Goal: Task Accomplishment & Management: Complete application form

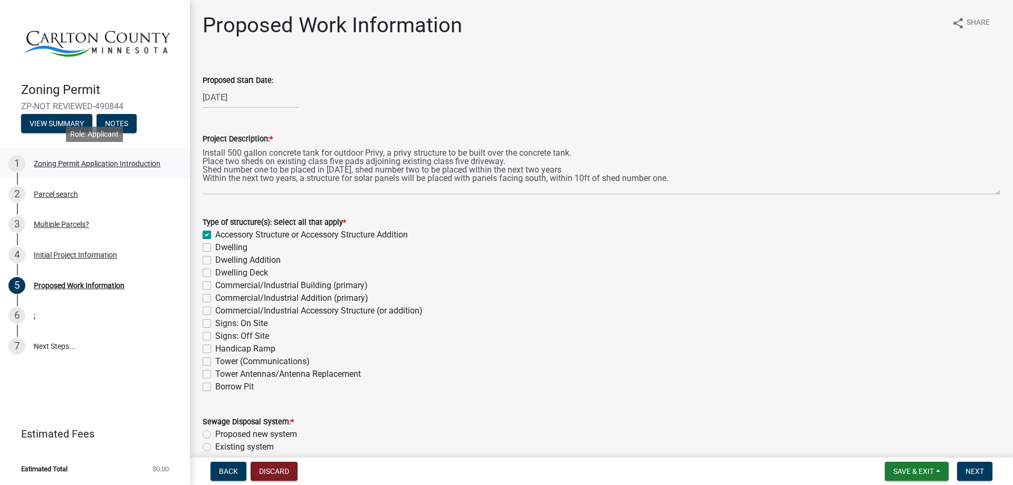
click at [75, 164] on div "Zoning Permit Application Introduction" at bounding box center [97, 163] width 127 height 7
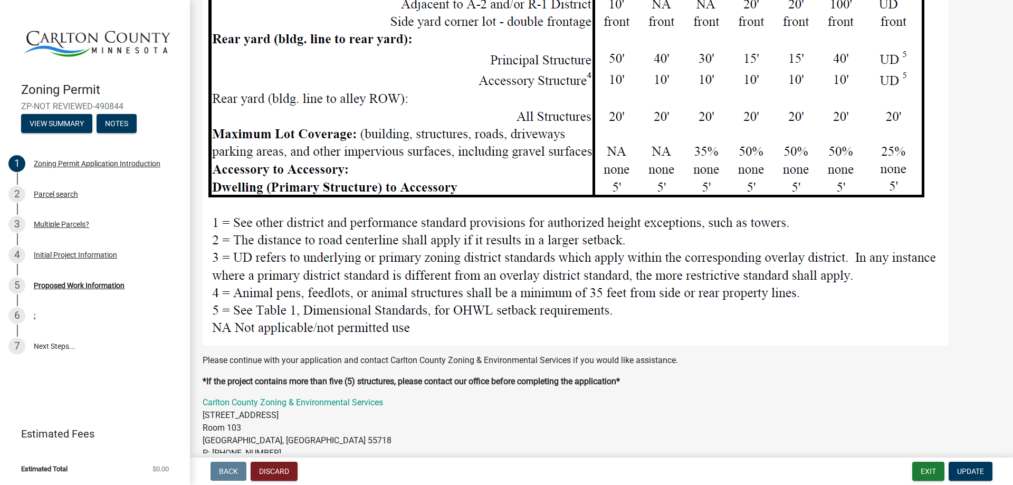
scroll to position [1323, 0]
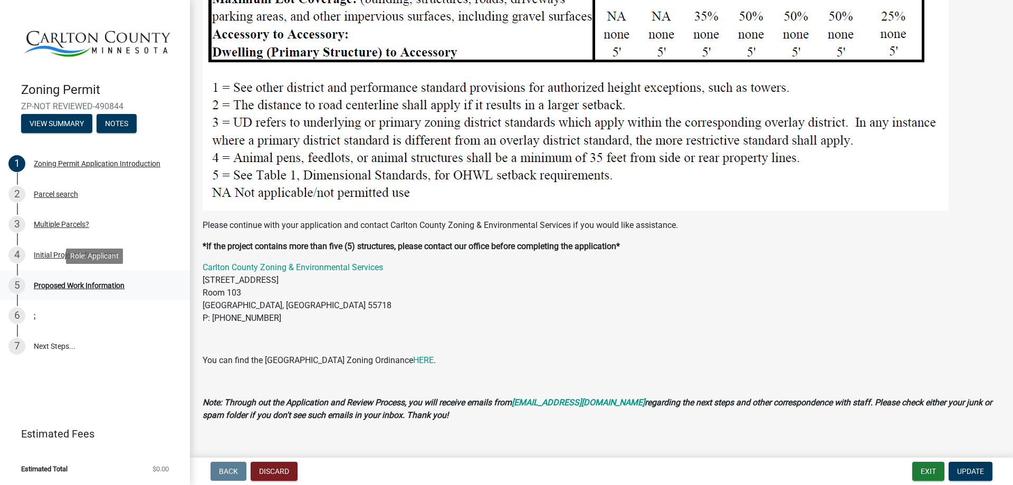
click at [62, 288] on div "Proposed Work Information" at bounding box center [79, 285] width 91 height 7
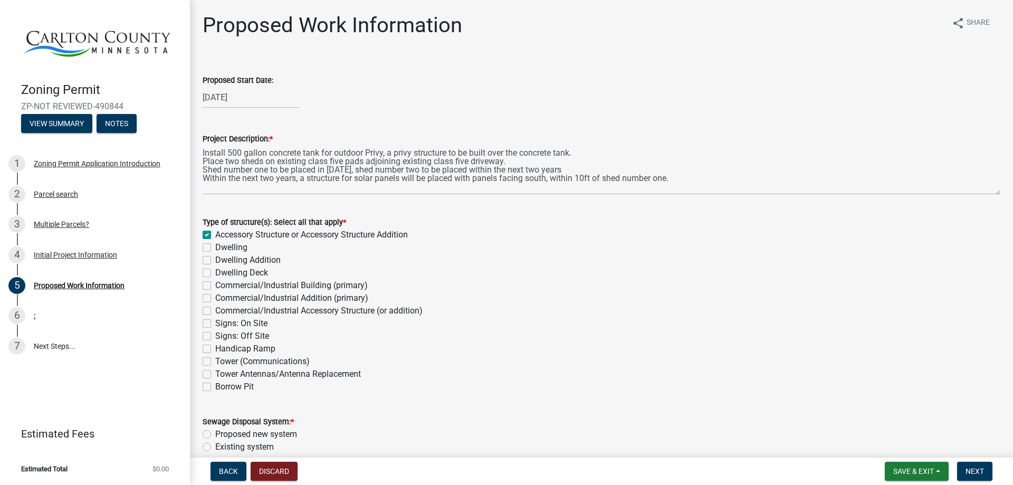
scroll to position [2067, 0]
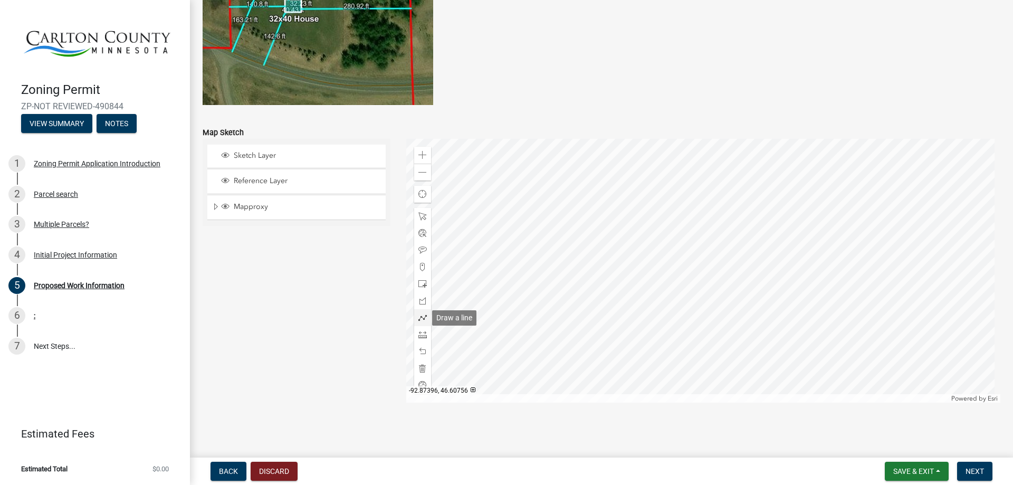
click at [419, 316] on span at bounding box center [423, 318] width 8 height 8
click at [641, 210] on div at bounding box center [703, 271] width 595 height 264
click at [766, 211] on div at bounding box center [703, 271] width 595 height 264
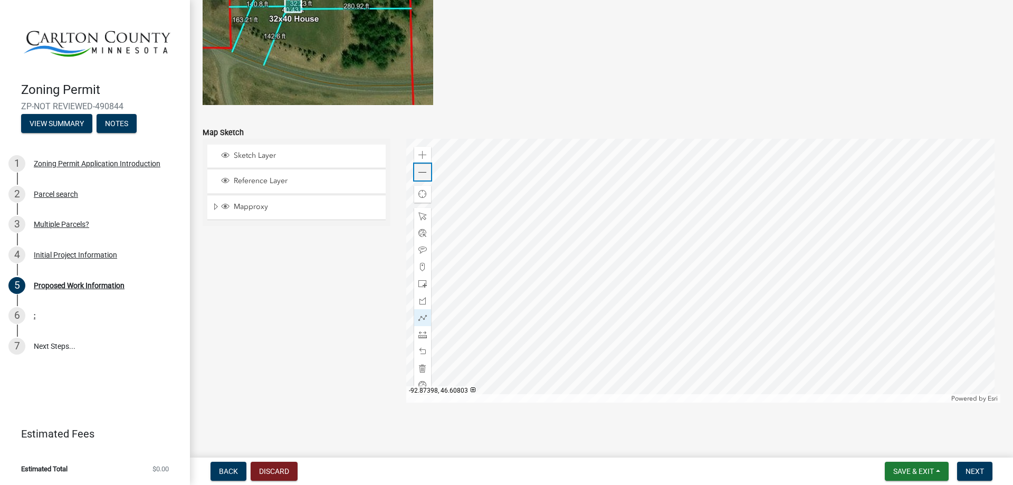
click at [421, 172] on span at bounding box center [423, 172] width 8 height 8
click at [215, 206] on span "Expand" at bounding box center [216, 207] width 8 height 10
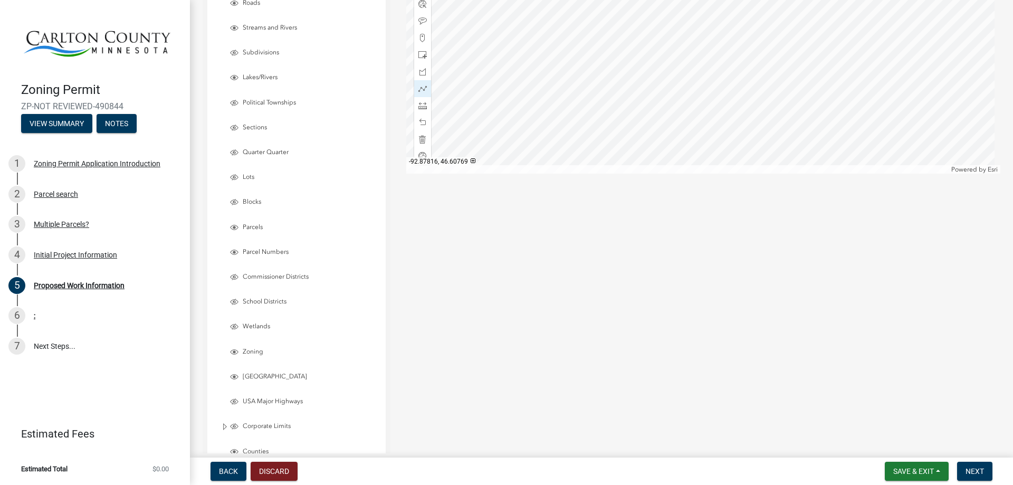
scroll to position [2330, 0]
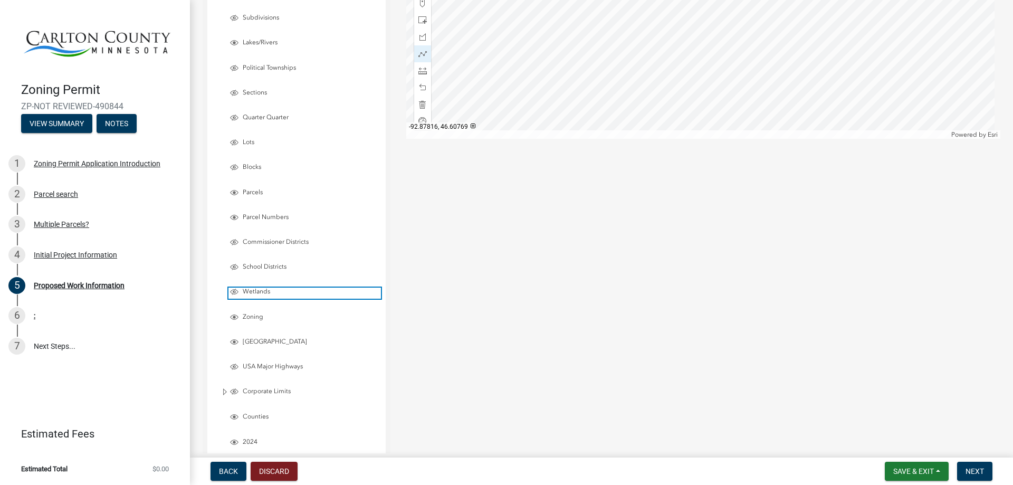
click at [232, 292] on span "Layer List" at bounding box center [234, 292] width 8 height 8
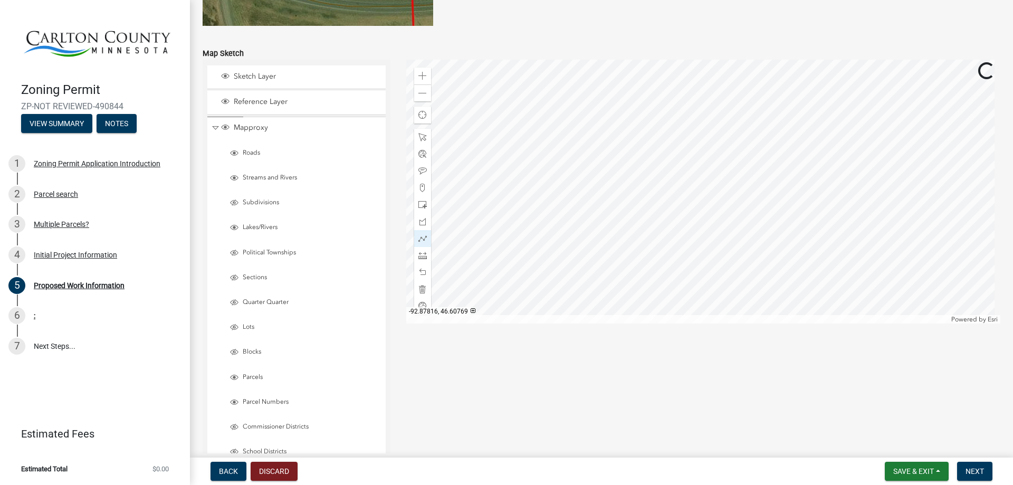
scroll to position [2067, 0]
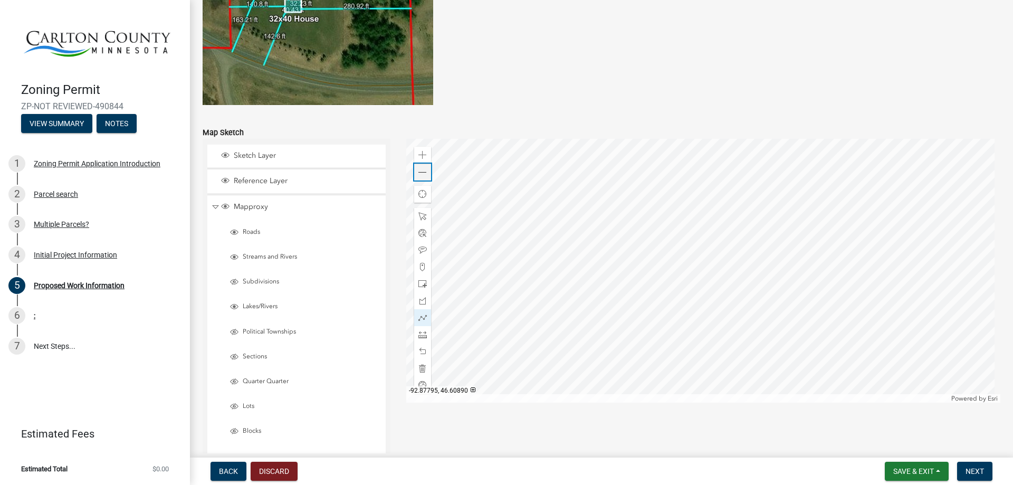
click at [420, 173] on span at bounding box center [423, 172] width 8 height 8
click at [423, 337] on span at bounding box center [423, 334] width 8 height 8
click at [700, 187] on div at bounding box center [703, 271] width 595 height 264
click at [693, 264] on div at bounding box center [703, 271] width 595 height 264
click at [694, 263] on div at bounding box center [703, 271] width 595 height 264
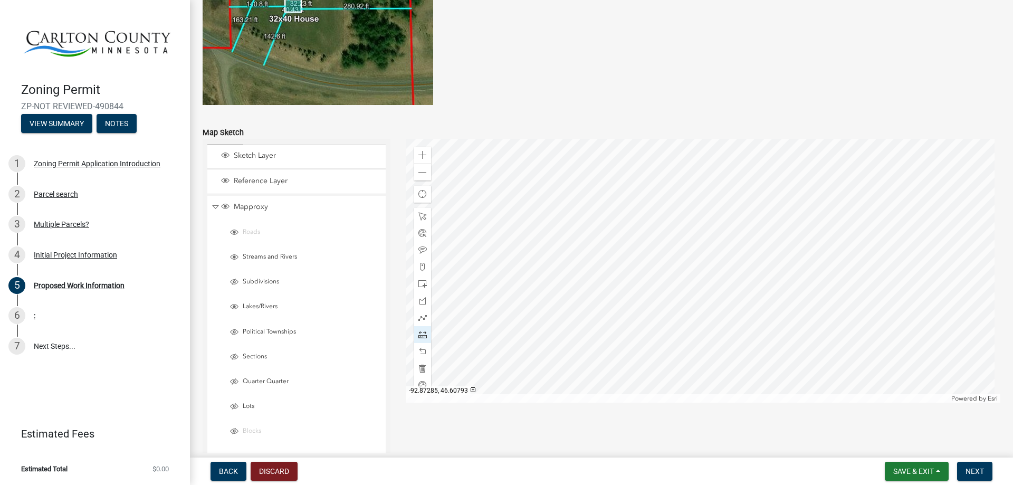
click at [694, 263] on div at bounding box center [703, 271] width 595 height 264
click at [420, 173] on span at bounding box center [423, 172] width 8 height 8
click at [420, 156] on span at bounding box center [423, 155] width 8 height 8
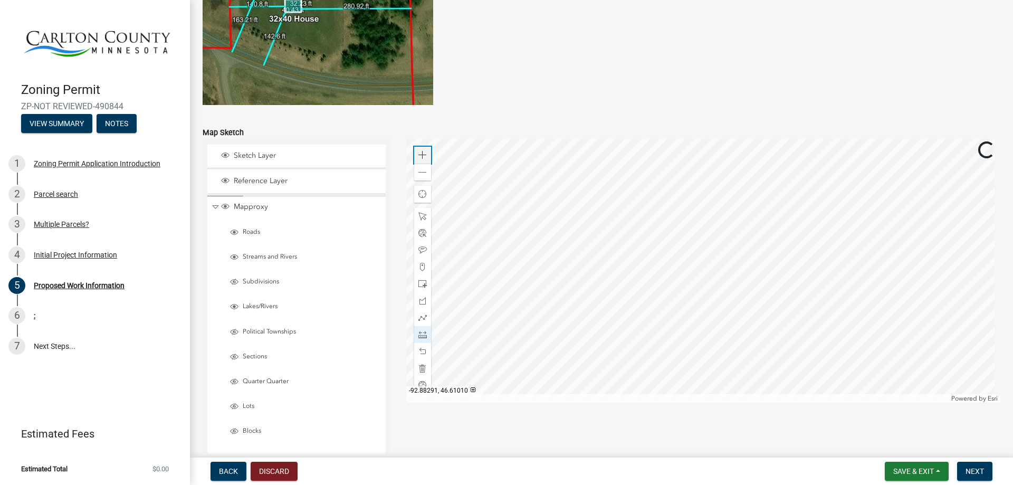
click at [420, 156] on span at bounding box center [423, 155] width 8 height 8
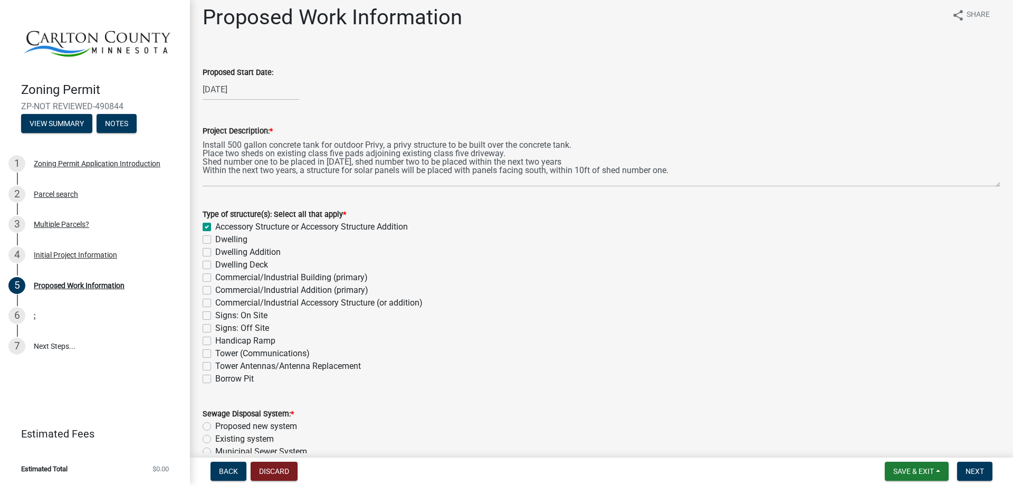
scroll to position [0, 0]
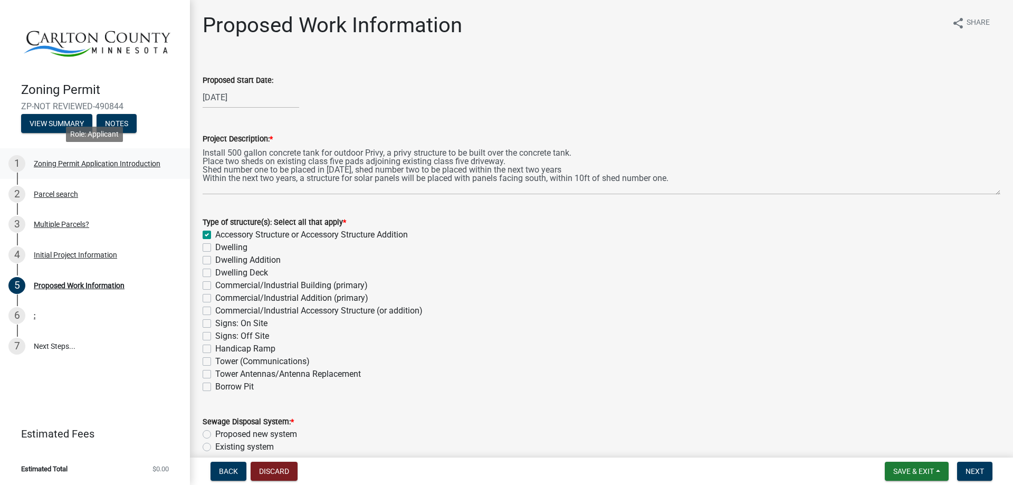
click at [58, 163] on div "Zoning Permit Application Introduction" at bounding box center [97, 163] width 127 height 7
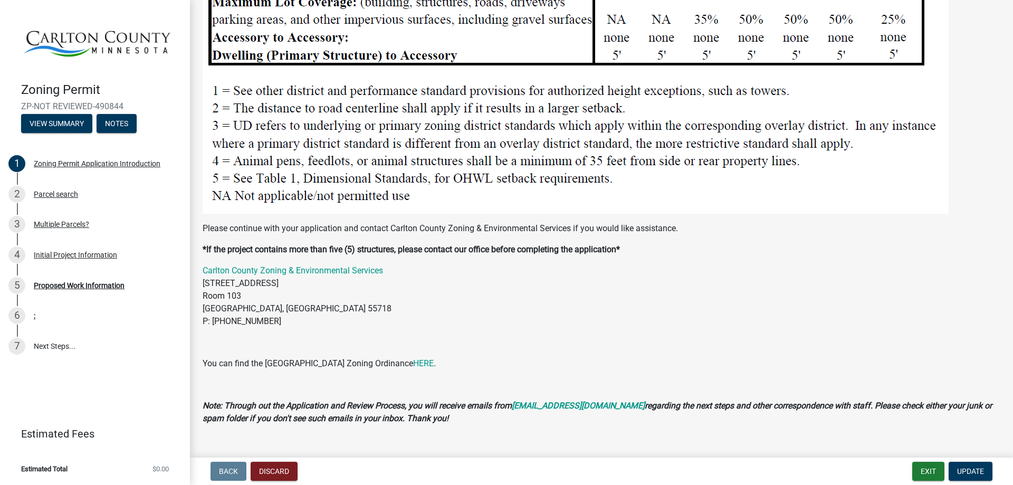
scroll to position [1323, 0]
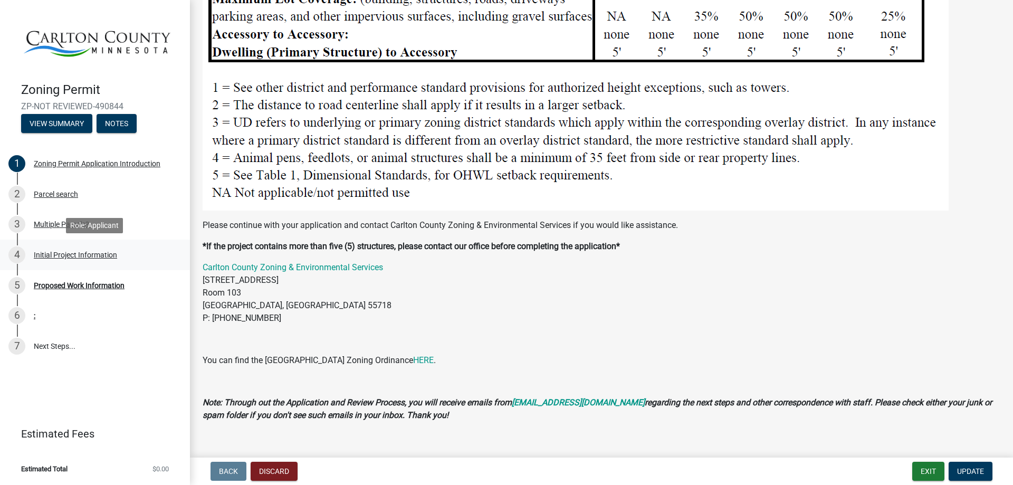
click at [65, 256] on div "Initial Project Information" at bounding box center [75, 254] width 83 height 7
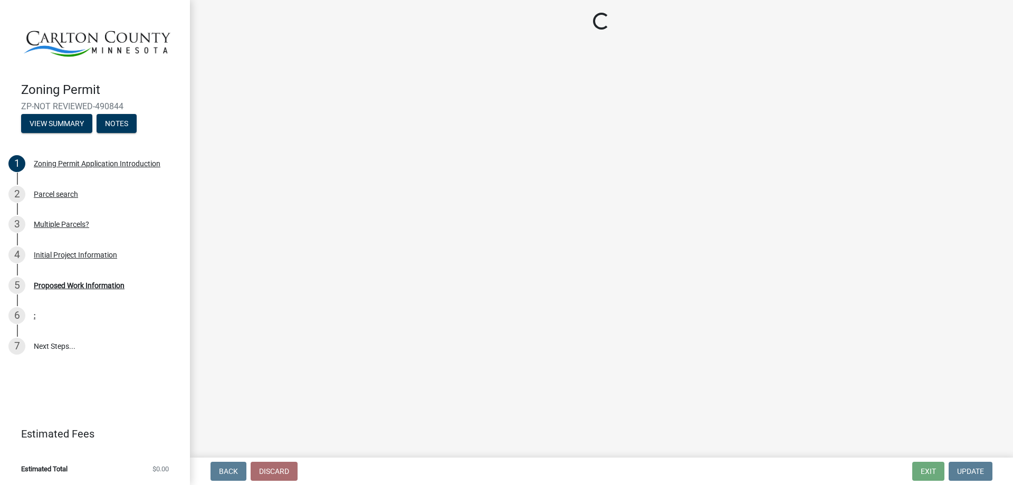
select select "987bd984-5dc8-4afc-b698-6bfa0e862c67"
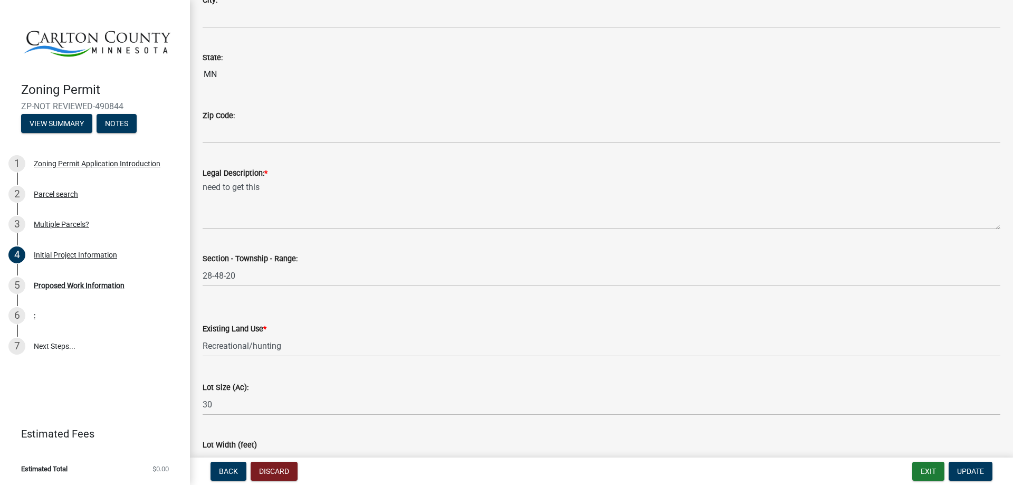
scroll to position [1349, 0]
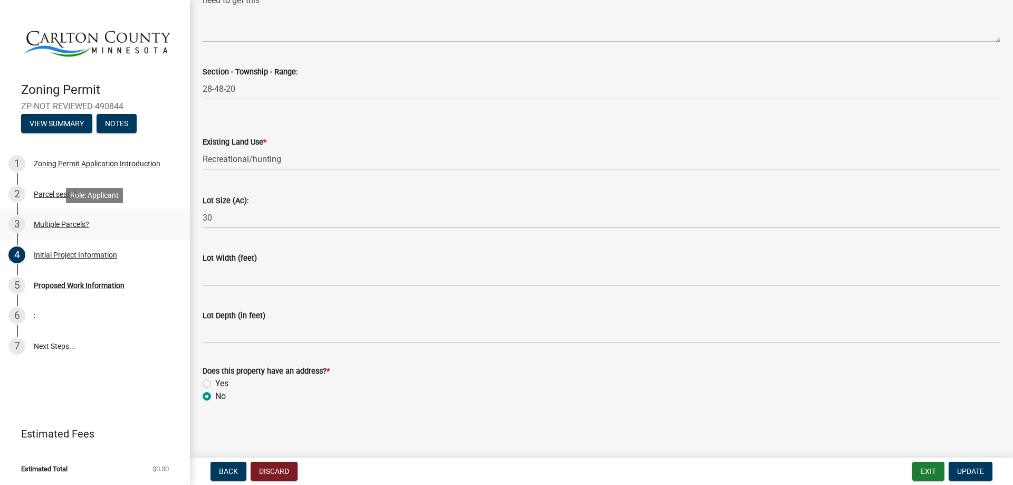
click at [58, 222] on div "Multiple Parcels?" at bounding box center [61, 224] width 55 height 7
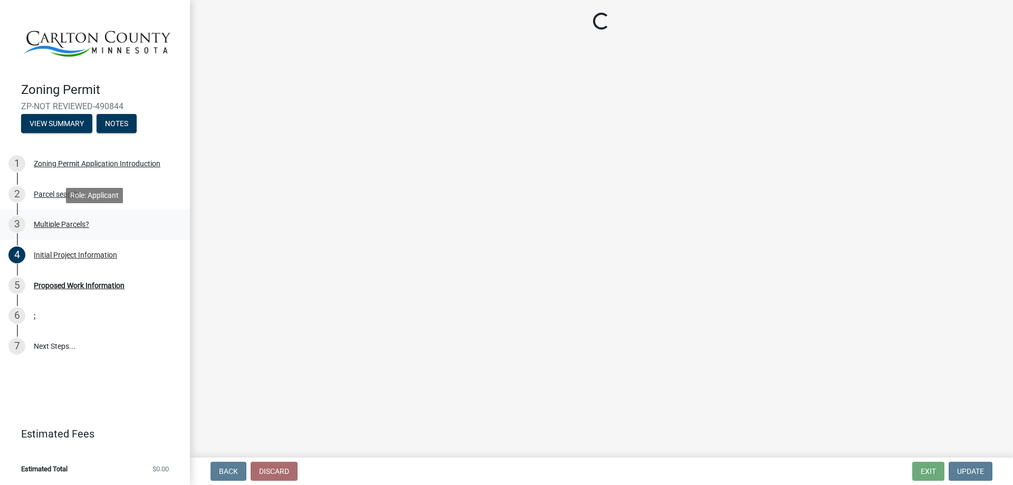
scroll to position [0, 0]
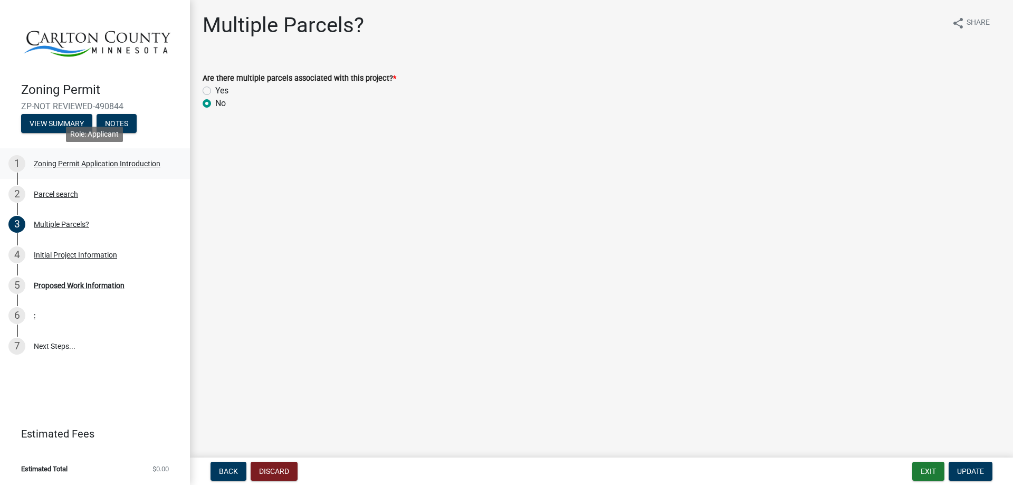
click at [53, 164] on div "Zoning Permit Application Introduction" at bounding box center [97, 163] width 127 height 7
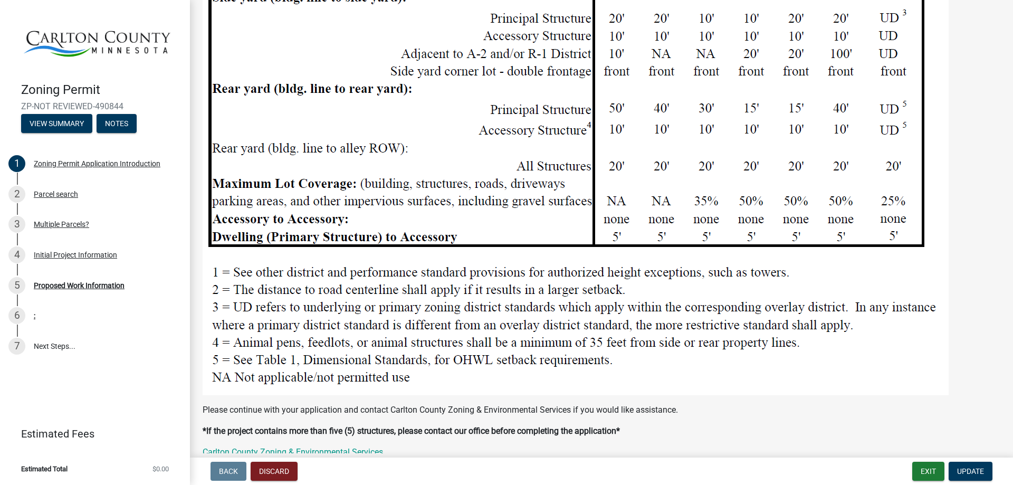
scroll to position [1323, 0]
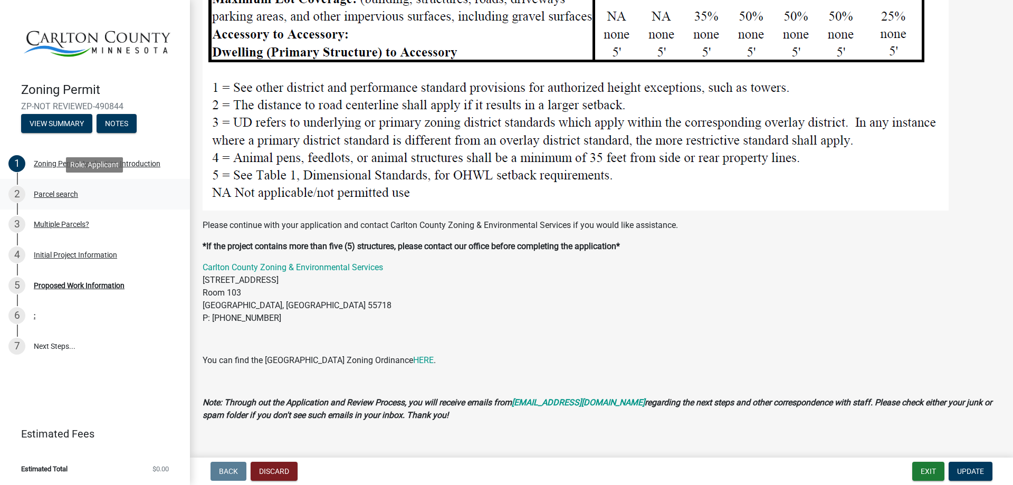
click at [62, 191] on div "Parcel search" at bounding box center [56, 194] width 44 height 7
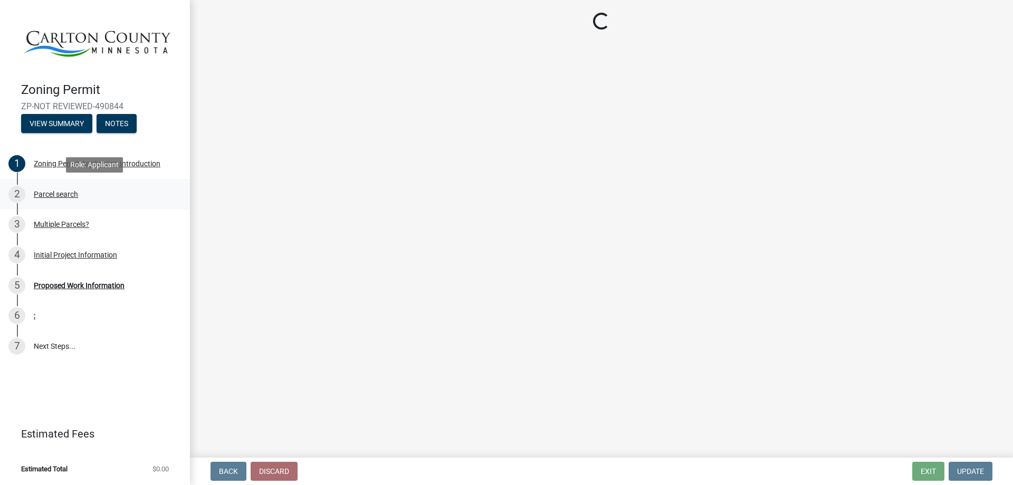
scroll to position [0, 0]
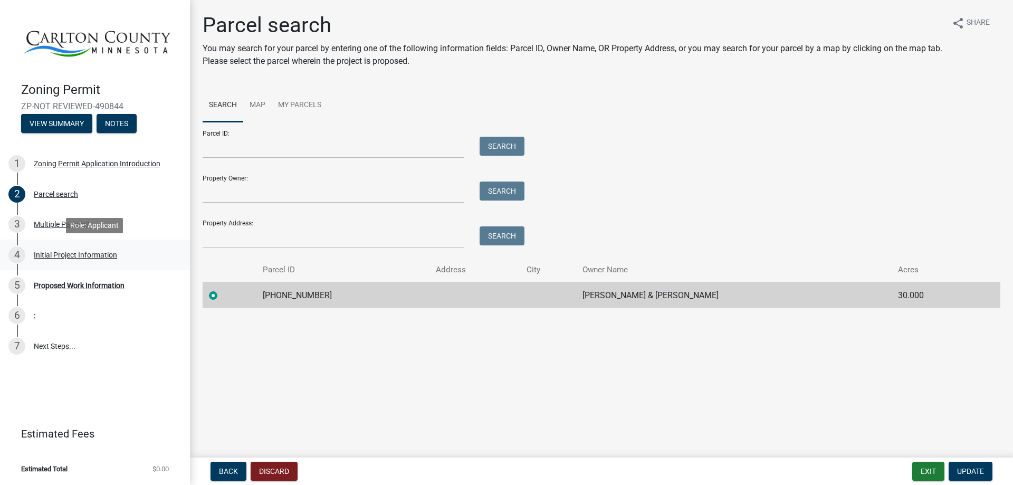
click at [68, 255] on div "Initial Project Information" at bounding box center [75, 254] width 83 height 7
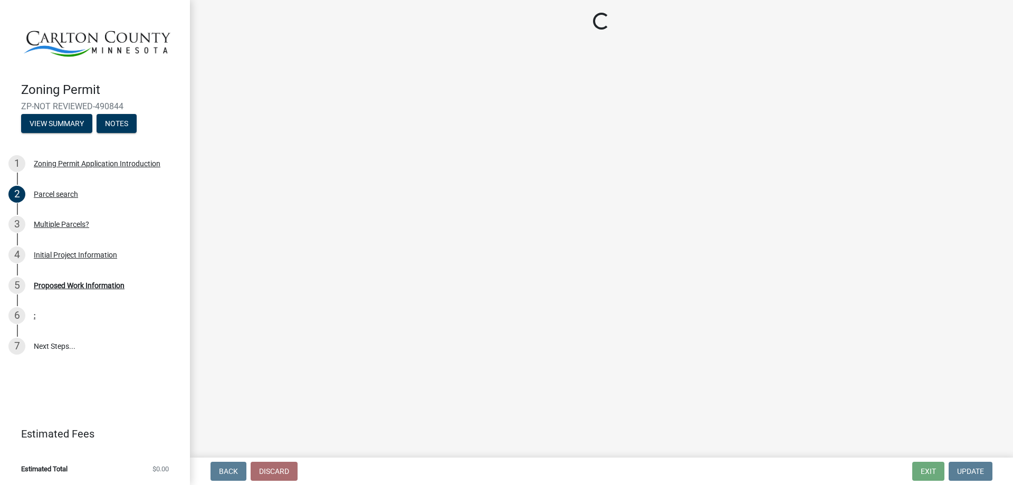
select select "987bd984-5dc8-4afc-b698-6bfa0e862c67"
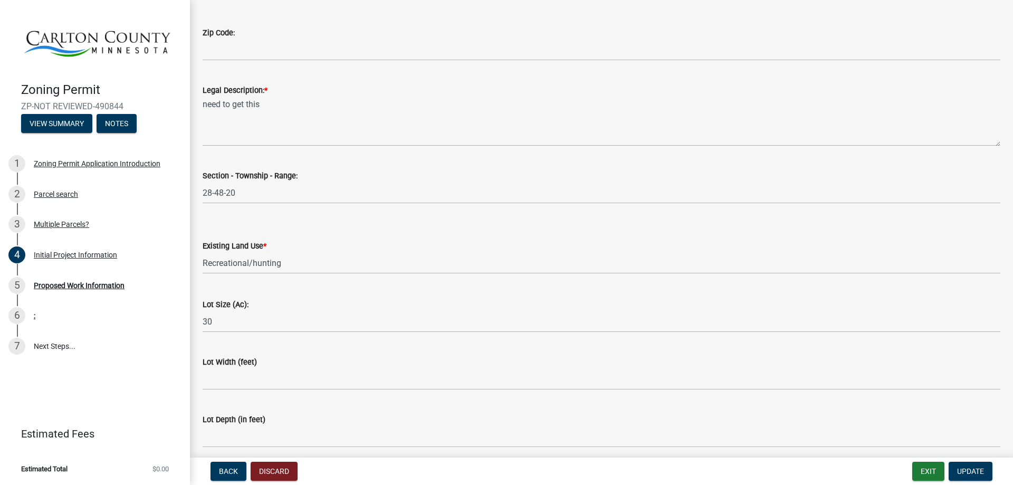
scroll to position [1349, 0]
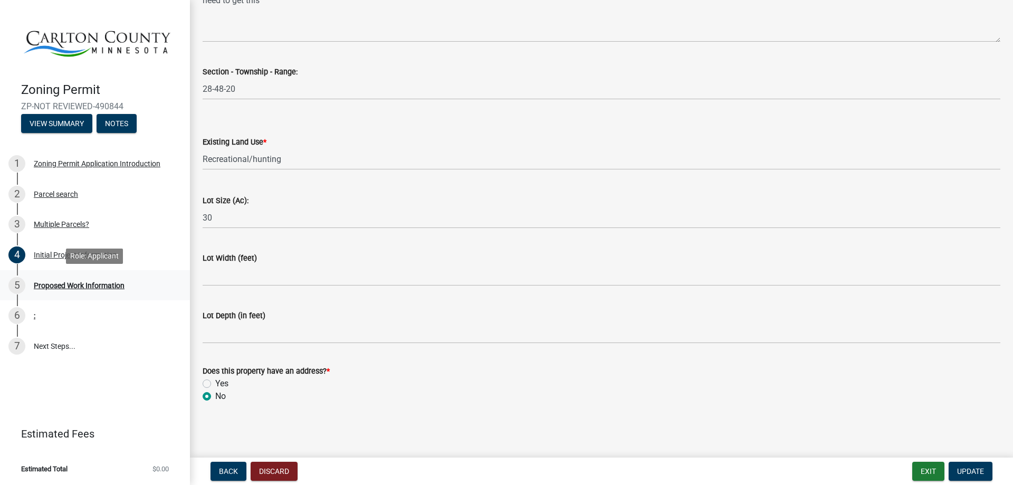
click at [67, 282] on div "Proposed Work Information" at bounding box center [79, 285] width 91 height 7
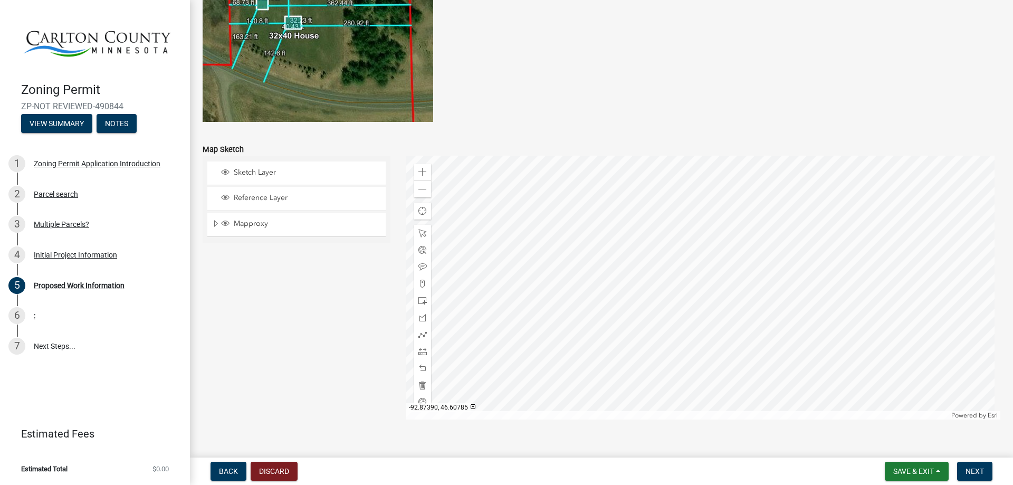
scroll to position [2067, 0]
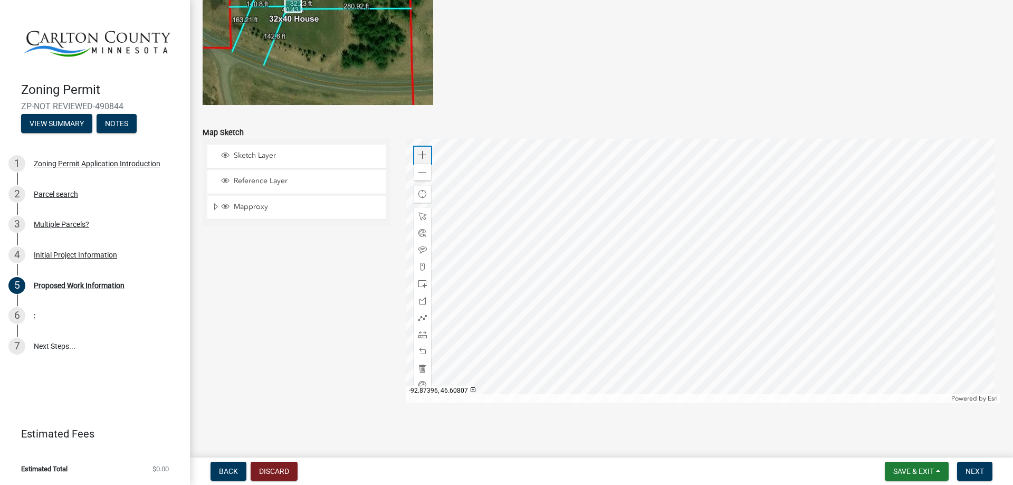
click at [419, 155] on span at bounding box center [423, 155] width 8 height 8
click at [731, 178] on div at bounding box center [703, 271] width 595 height 264
click at [822, 223] on span "Close" at bounding box center [826, 225] width 8 height 8
click at [733, 178] on div at bounding box center [703, 271] width 595 height 264
click at [419, 157] on span at bounding box center [423, 155] width 8 height 8
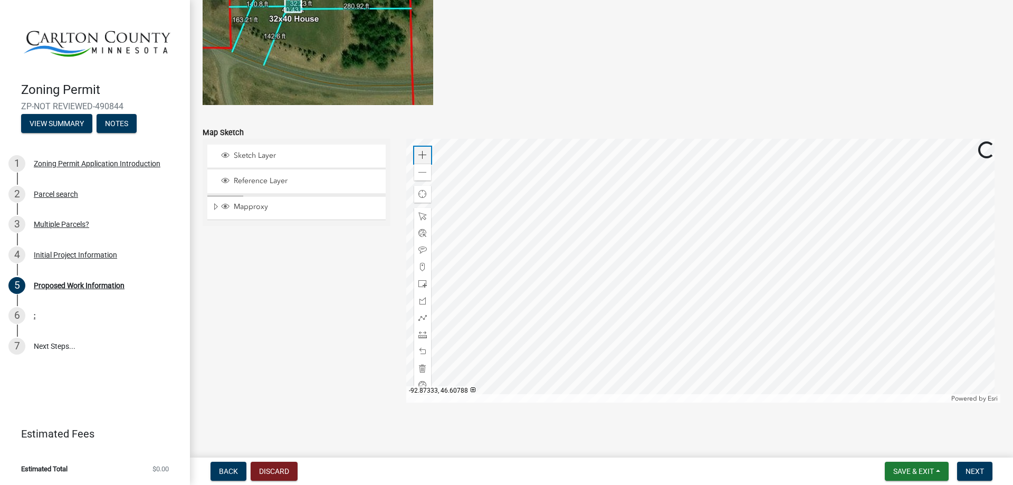
click at [419, 157] on span at bounding box center [423, 155] width 8 height 8
click at [749, 298] on div at bounding box center [703, 271] width 595 height 264
click at [423, 171] on span at bounding box center [423, 172] width 8 height 8
click at [683, 320] on div at bounding box center [703, 271] width 595 height 264
click at [419, 314] on span at bounding box center [423, 318] width 8 height 8
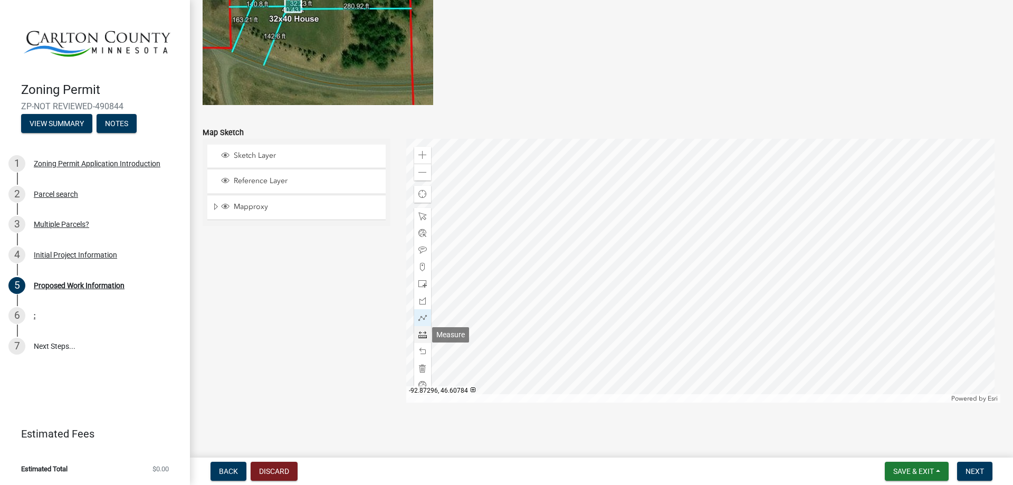
click at [421, 335] on span at bounding box center [423, 334] width 8 height 8
click at [581, 263] on div at bounding box center [703, 271] width 595 height 264
click at [932, 262] on div at bounding box center [703, 271] width 595 height 264
click at [419, 213] on span at bounding box center [423, 216] width 8 height 8
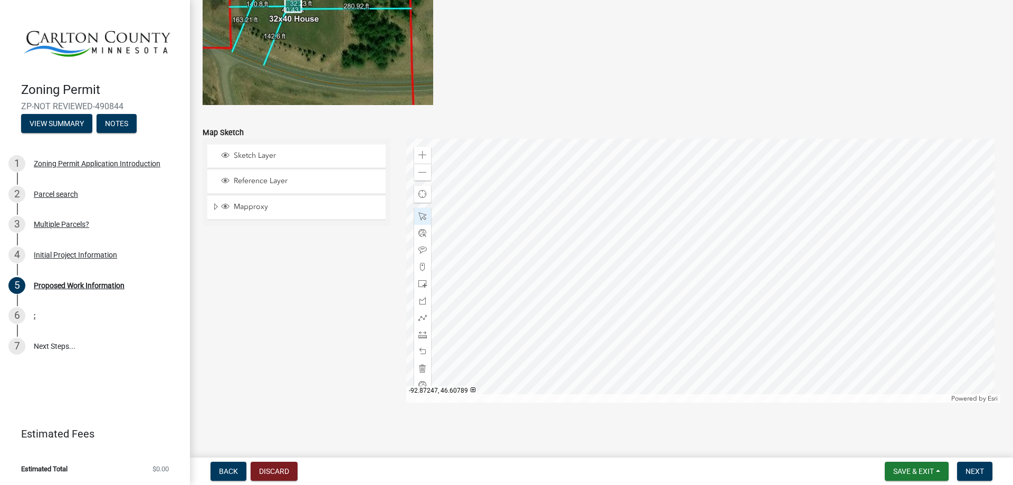
click at [839, 238] on div at bounding box center [703, 271] width 595 height 264
click at [419, 349] on span at bounding box center [423, 351] width 8 height 8
click at [708, 240] on div at bounding box center [703, 271] width 595 height 264
click at [753, 239] on div at bounding box center [703, 271] width 595 height 264
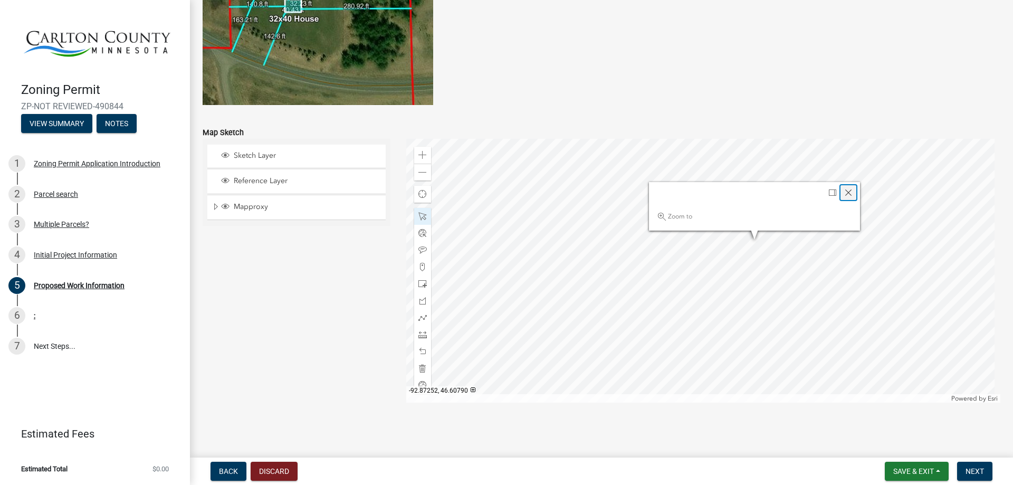
click at [845, 192] on span "Close" at bounding box center [849, 192] width 8 height 8
click at [718, 237] on div at bounding box center [703, 271] width 595 height 264
click at [759, 238] on div at bounding box center [703, 271] width 595 height 264
click at [851, 192] on span "Close" at bounding box center [855, 191] width 8 height 8
click at [748, 237] on div at bounding box center [703, 271] width 595 height 264
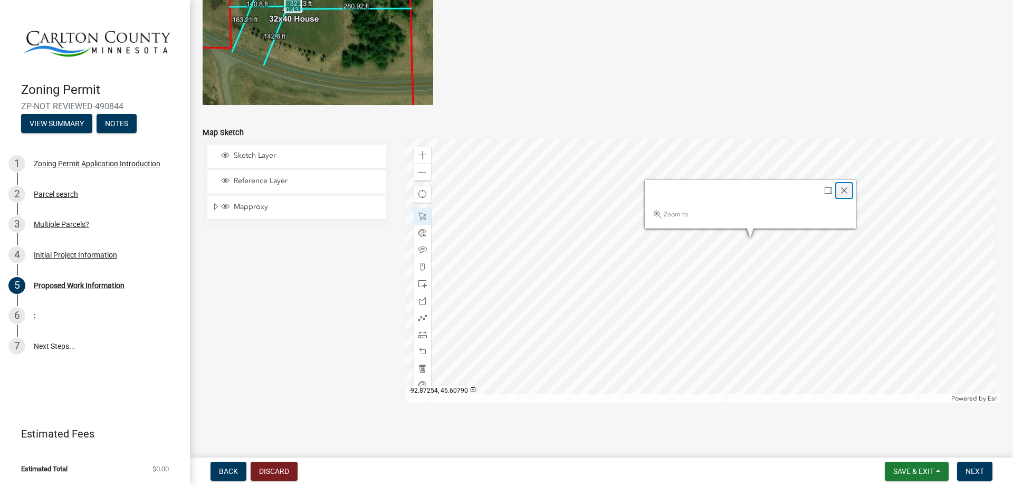
click at [844, 189] on span "Close" at bounding box center [844, 190] width 8 height 8
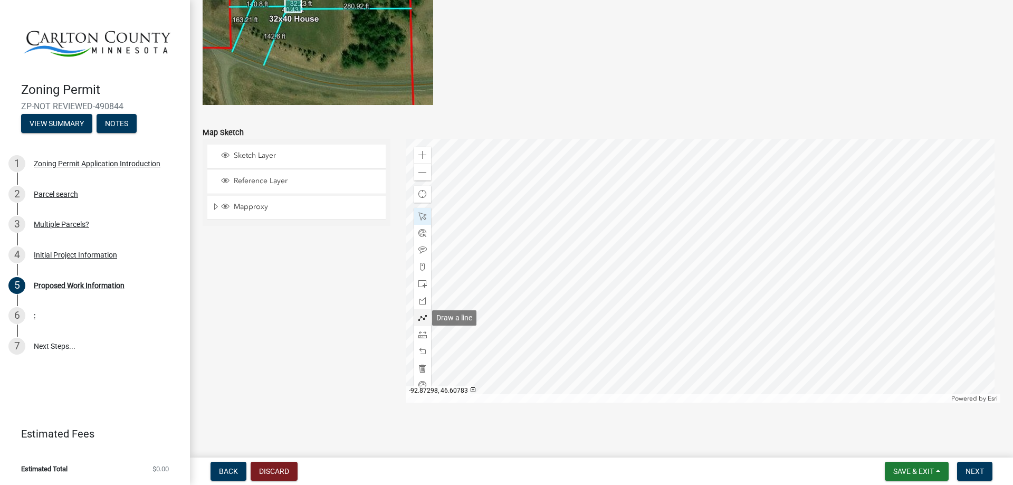
click at [419, 316] on span at bounding box center [423, 318] width 8 height 8
click at [419, 337] on span at bounding box center [423, 334] width 8 height 8
click at [577, 241] on div at bounding box center [703, 271] width 595 height 264
click at [926, 240] on div at bounding box center [703, 271] width 595 height 264
click at [926, 241] on div at bounding box center [703, 271] width 595 height 264
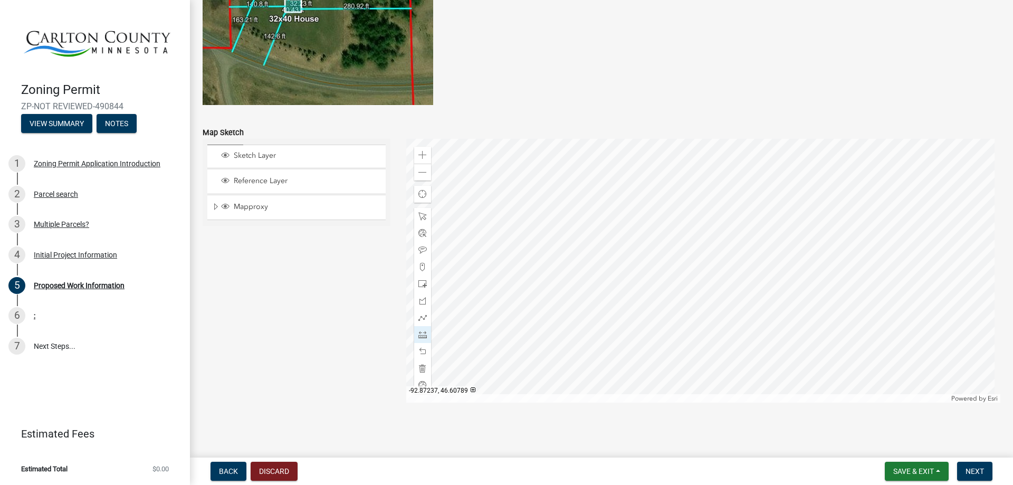
click at [926, 241] on div at bounding box center [703, 271] width 595 height 264
click at [419, 353] on span at bounding box center [423, 351] width 8 height 8
click at [419, 172] on span at bounding box center [423, 172] width 8 height 8
click at [690, 315] on div at bounding box center [703, 271] width 595 height 264
click at [420, 216] on span at bounding box center [423, 216] width 8 height 8
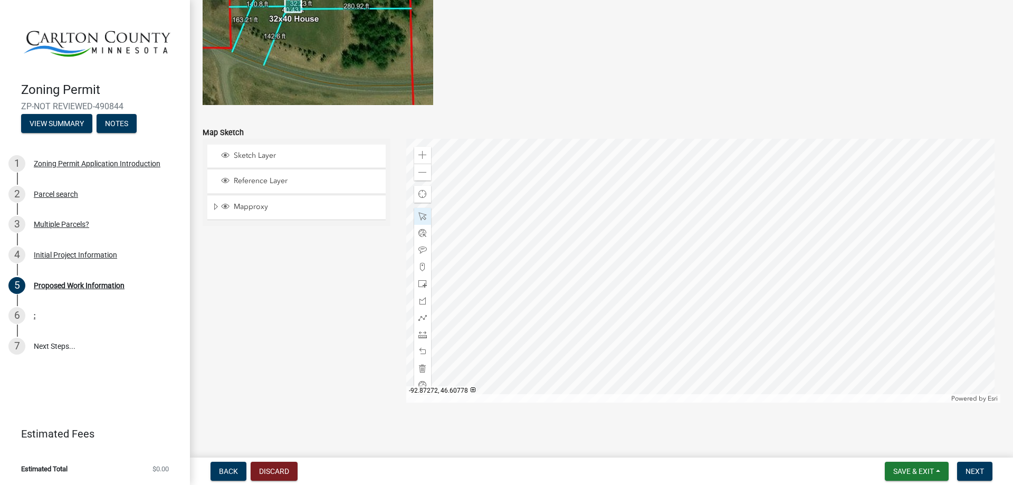
click at [653, 217] on div at bounding box center [703, 271] width 595 height 264
click at [583, 248] on div at bounding box center [703, 271] width 595 height 264
click at [582, 251] on div at bounding box center [703, 271] width 595 height 264
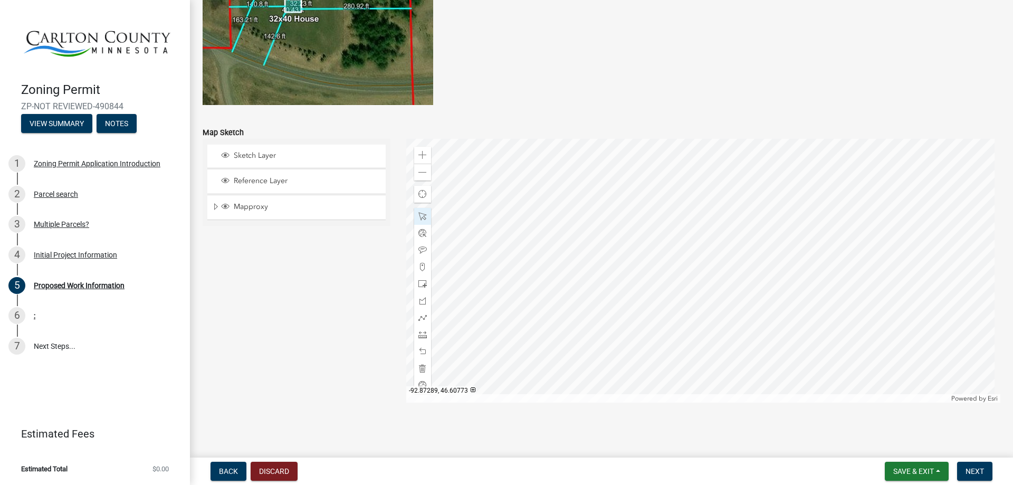
click at [582, 251] on div at bounding box center [703, 271] width 595 height 264
click at [582, 278] on div at bounding box center [703, 271] width 595 height 264
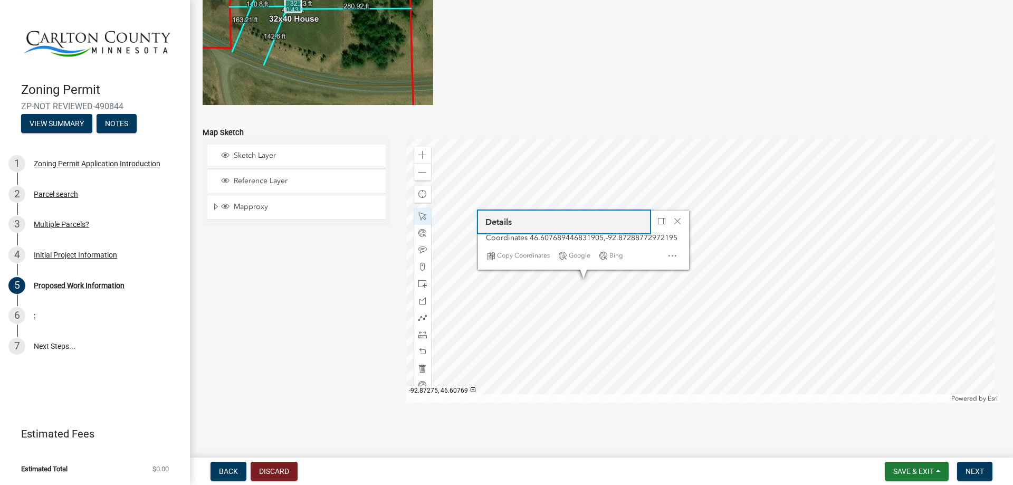
drag, startPoint x: 629, startPoint y: 219, endPoint x: 590, endPoint y: 220, distance: 39.1
click at [590, 220] on button "Details" at bounding box center [564, 222] width 172 height 23
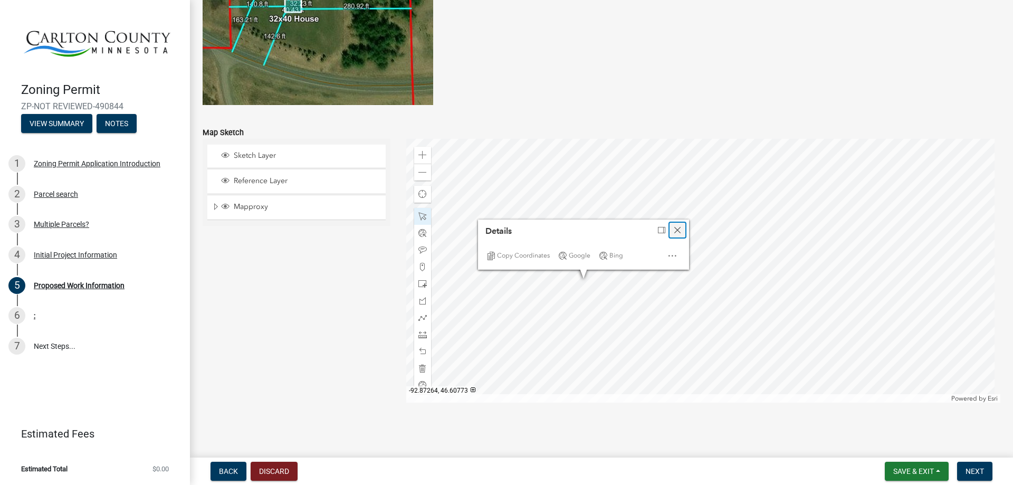
click at [674, 232] on span "Close" at bounding box center [678, 230] width 8 height 8
click at [421, 311] on div at bounding box center [422, 317] width 17 height 17
click at [420, 336] on span at bounding box center [423, 334] width 8 height 8
click at [581, 170] on div at bounding box center [703, 271] width 595 height 264
click at [578, 374] on div at bounding box center [703, 271] width 595 height 264
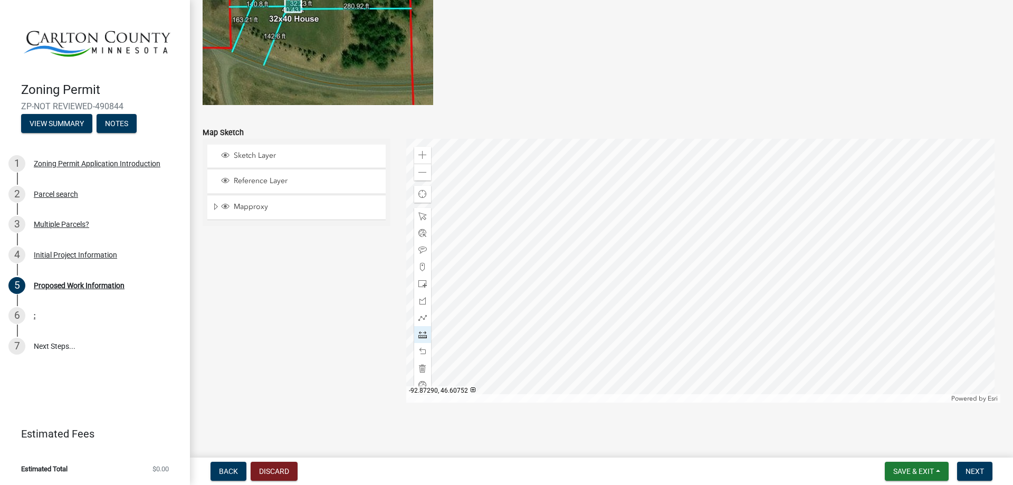
click at [578, 374] on div at bounding box center [703, 271] width 595 height 264
click at [422, 352] on span at bounding box center [423, 351] width 8 height 8
click at [580, 375] on div at bounding box center [703, 271] width 595 height 264
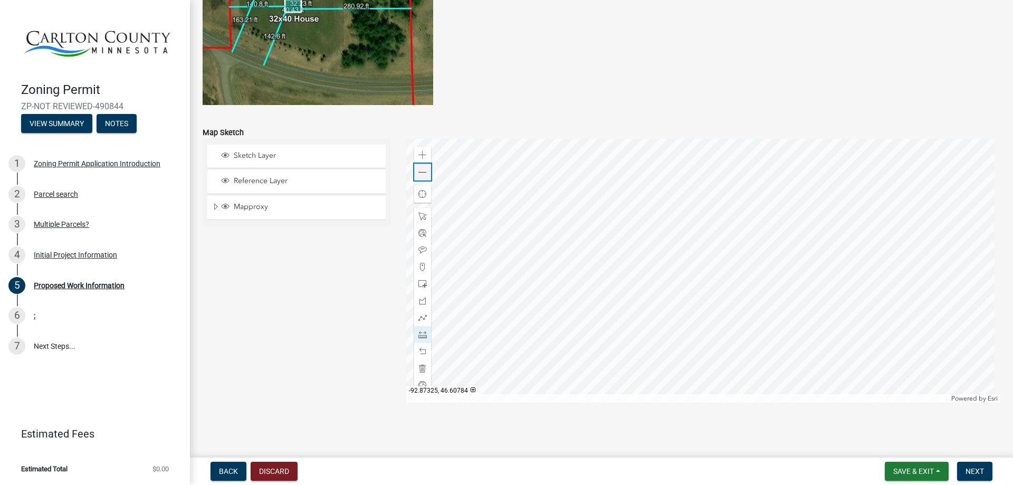
click at [419, 174] on span at bounding box center [423, 172] width 8 height 8
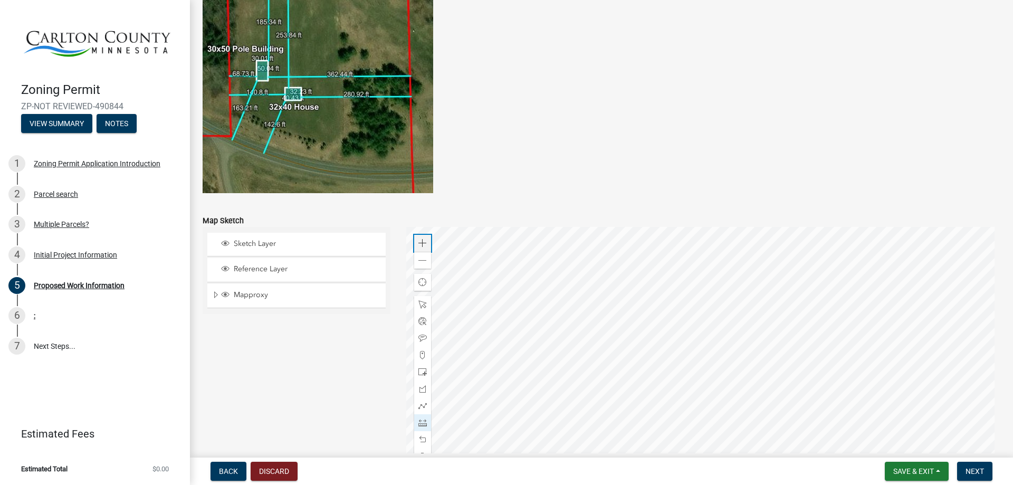
click at [415, 239] on div "Zoom in" at bounding box center [422, 243] width 17 height 17
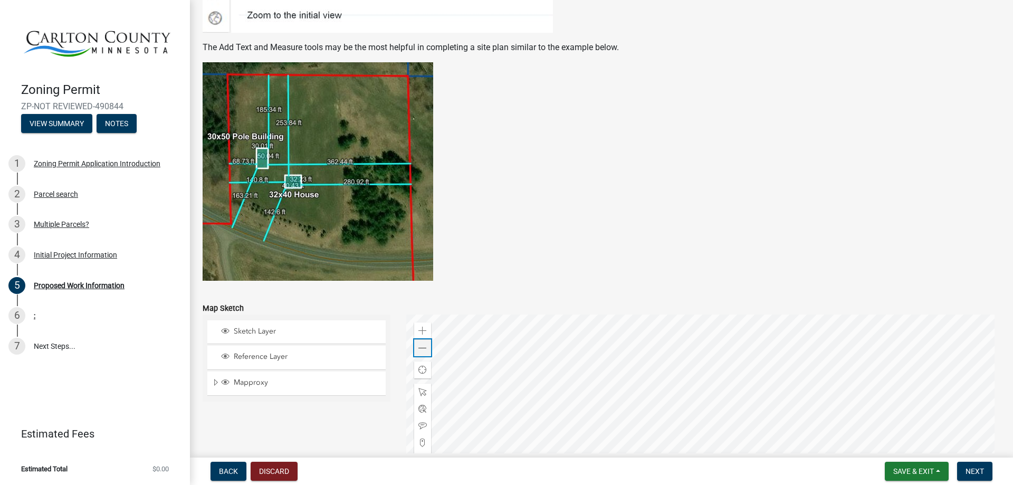
click at [419, 347] on span at bounding box center [423, 348] width 8 height 8
click at [419, 328] on span at bounding box center [423, 331] width 8 height 8
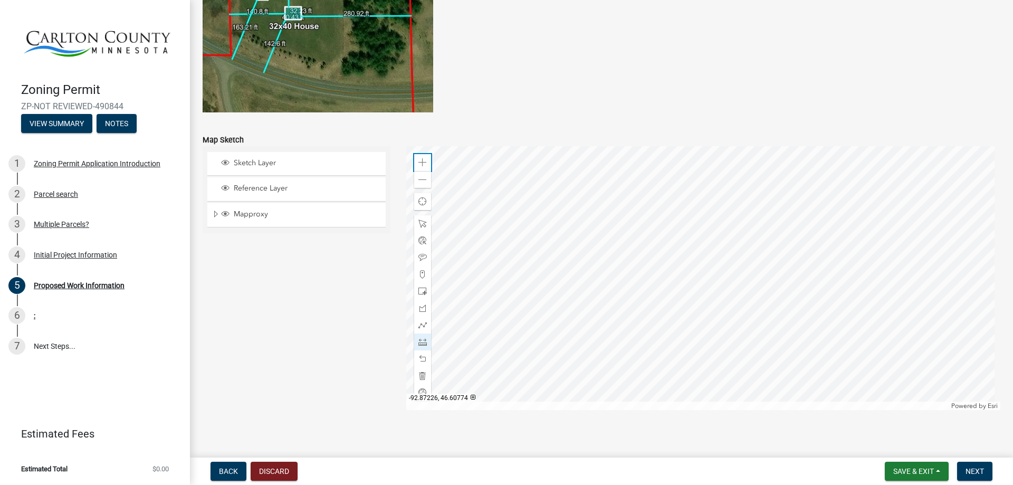
scroll to position [2067, 0]
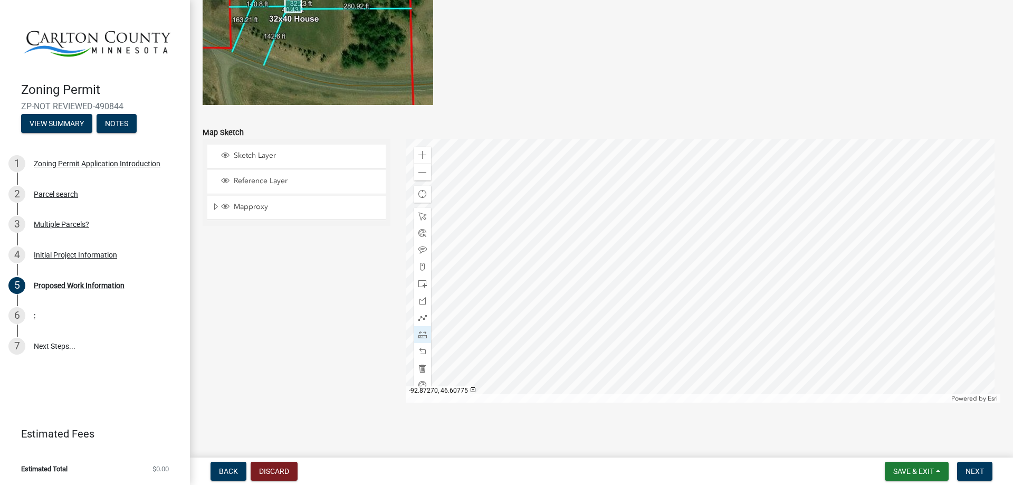
click at [619, 242] on div at bounding box center [703, 271] width 595 height 264
click at [419, 216] on span at bounding box center [423, 216] width 8 height 8
click at [661, 324] on div at bounding box center [703, 271] width 595 height 264
click at [669, 337] on div at bounding box center [703, 271] width 595 height 264
click at [648, 312] on div at bounding box center [703, 271] width 595 height 264
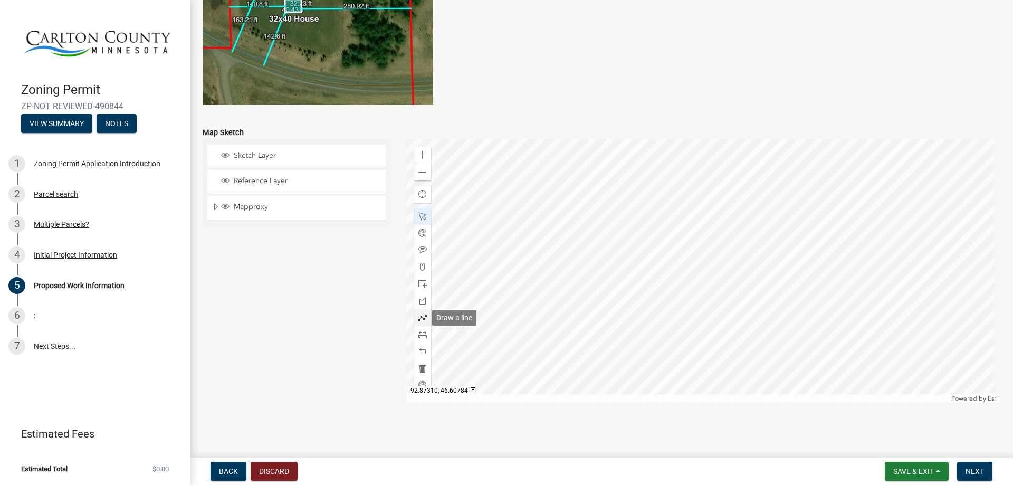
click at [425, 315] on div at bounding box center [422, 317] width 17 height 17
click at [419, 338] on span at bounding box center [423, 334] width 8 height 8
click at [517, 242] on div at bounding box center [703, 271] width 595 height 264
click at [420, 215] on span at bounding box center [423, 216] width 8 height 8
click at [529, 248] on div at bounding box center [703, 271] width 595 height 264
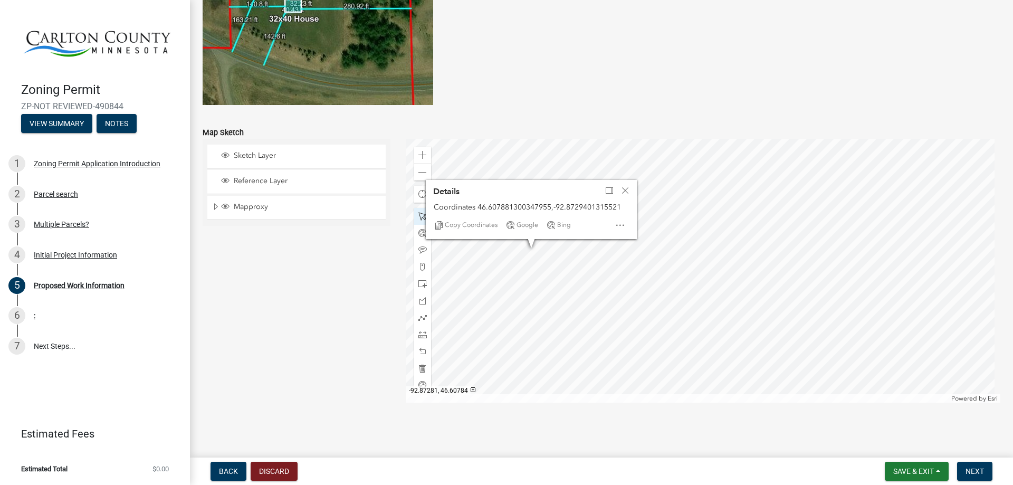
click at [670, 316] on div at bounding box center [703, 271] width 595 height 264
click at [419, 157] on span at bounding box center [423, 155] width 8 height 8
click at [782, 333] on div at bounding box center [703, 271] width 595 height 264
click at [421, 317] on span at bounding box center [423, 318] width 8 height 8
click at [420, 333] on span at bounding box center [423, 334] width 8 height 8
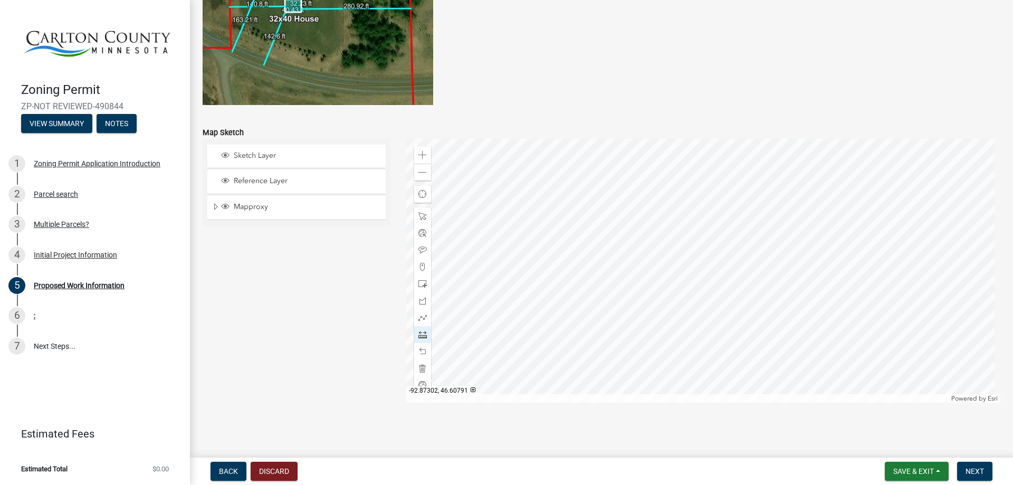
click at [507, 207] on div at bounding box center [703, 271] width 595 height 264
click at [766, 282] on div at bounding box center [703, 271] width 595 height 264
click at [742, 375] on div at bounding box center [703, 271] width 595 height 264
click at [473, 292] on div at bounding box center [703, 271] width 595 height 264
click at [506, 206] on div at bounding box center [703, 271] width 595 height 264
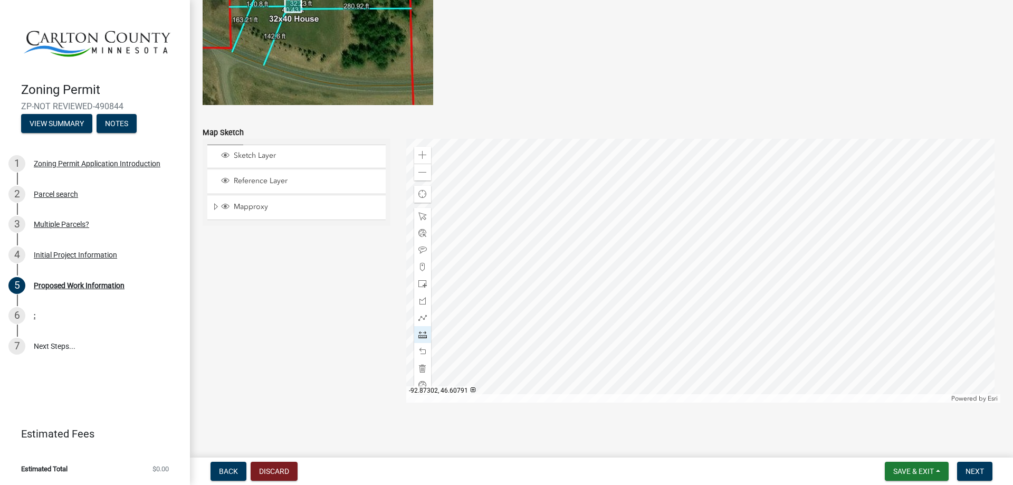
click at [506, 206] on div at bounding box center [703, 271] width 595 height 264
click at [420, 168] on span at bounding box center [423, 172] width 8 height 8
click at [420, 215] on span at bounding box center [423, 216] width 8 height 8
click at [682, 292] on div at bounding box center [703, 271] width 595 height 264
click at [680, 289] on div at bounding box center [703, 271] width 595 height 264
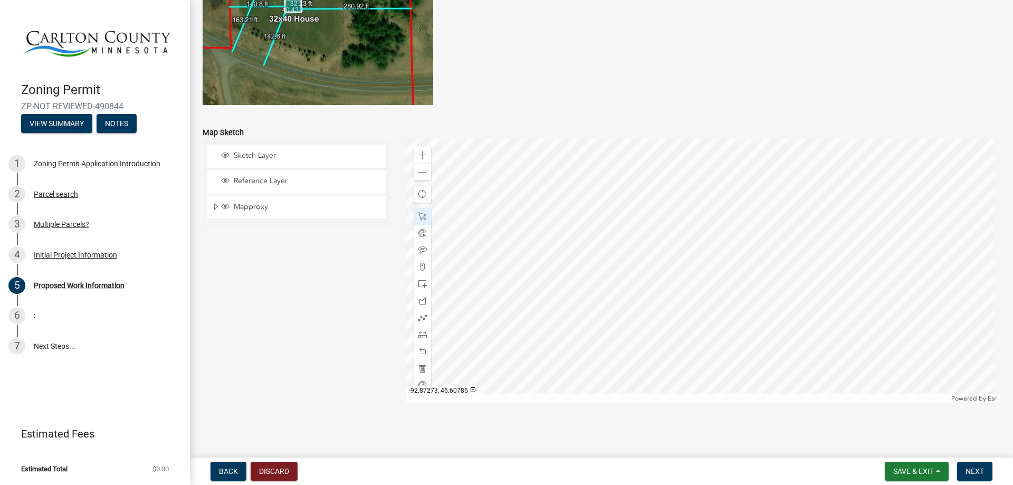
click at [808, 288] on div at bounding box center [703, 271] width 595 height 264
click at [726, 264] on div at bounding box center [703, 271] width 595 height 264
click at [741, 272] on div at bounding box center [703, 271] width 595 height 264
click at [701, 276] on div at bounding box center [703, 271] width 595 height 264
click at [709, 291] on div at bounding box center [703, 271] width 595 height 264
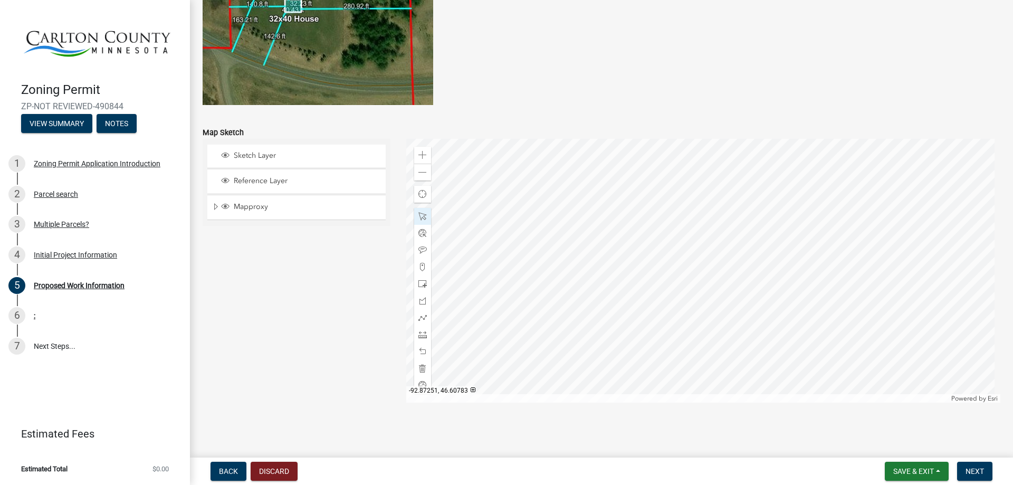
click at [835, 328] on div at bounding box center [703, 271] width 595 height 264
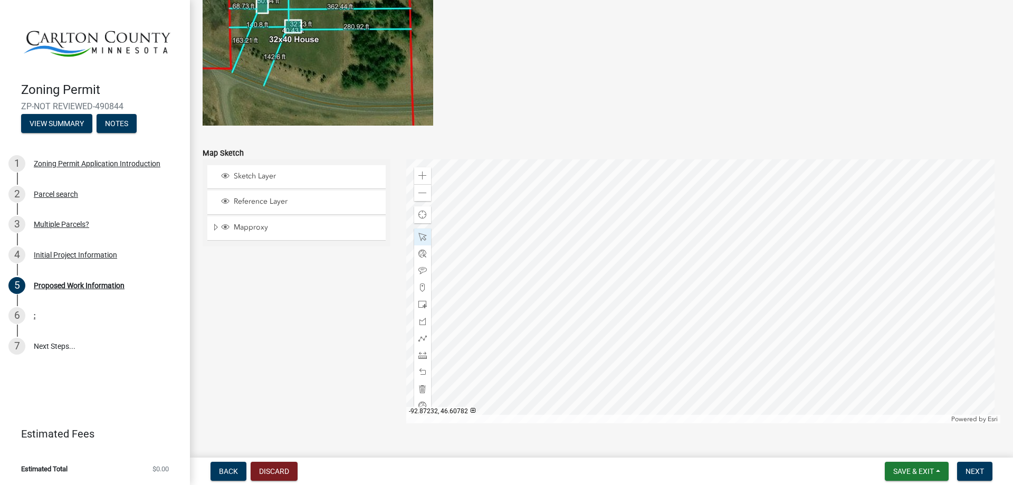
scroll to position [2043, 0]
